Goal: Navigation & Orientation: Go to known website

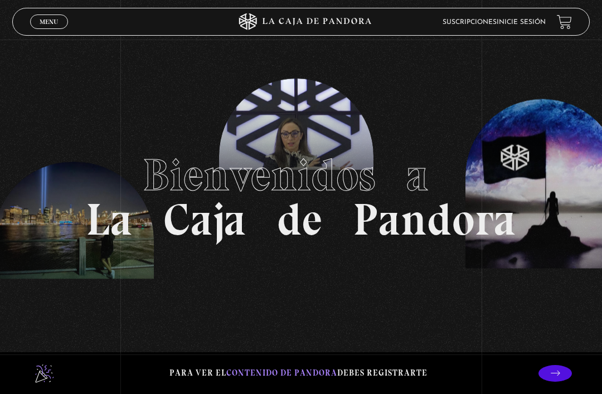
scroll to position [-1, 0]
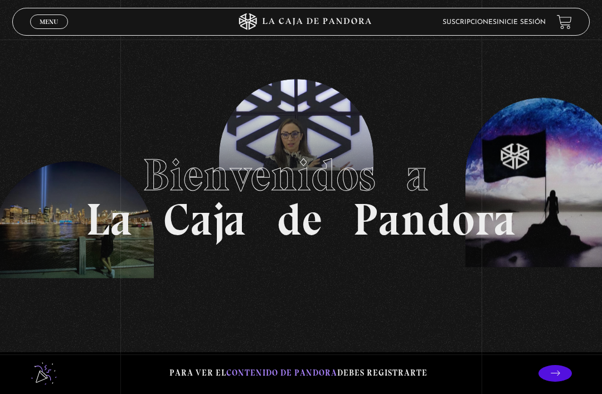
click at [524, 20] on link "Inicie sesión" at bounding box center [520, 22] width 49 height 7
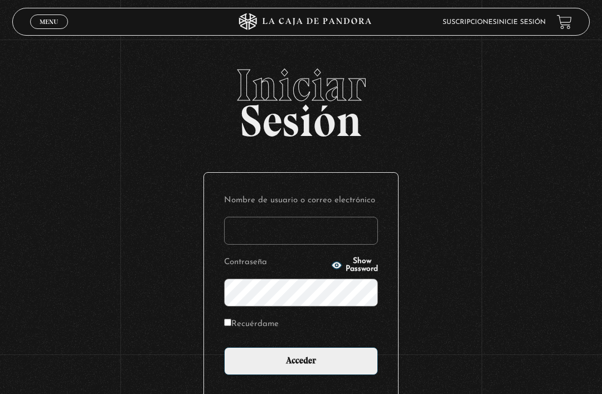
type input "[EMAIL_ADDRESS][DOMAIN_NAME]"
click at [301, 367] on input "Acceder" at bounding box center [301, 361] width 154 height 28
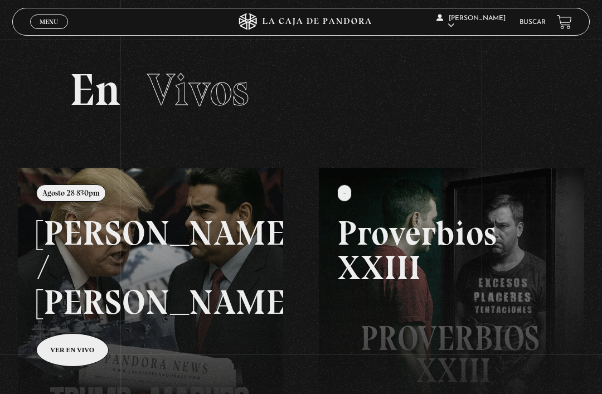
click at [69, 319] on link at bounding box center [319, 365] width 602 height 394
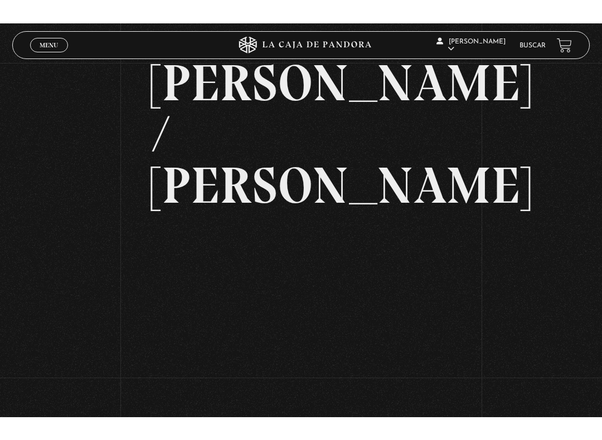
scroll to position [11, 0]
